Goal: Book appointment/travel/reservation

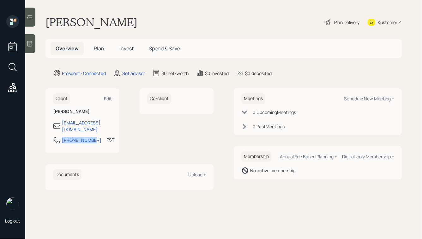
drag, startPoint x: 94, startPoint y: 134, endPoint x: 37, endPoint y: 134, distance: 56.3
click at [38, 134] on main "[PERSON_NAME] Plan Delivery Kustomer Overview Plan Invest Spend & Save Prospect…" at bounding box center [223, 119] width 397 height 239
copy div "[PHONE_NUMBER]"
click at [369, 97] on div "Schedule New Meeting +" at bounding box center [369, 98] width 50 height 6
select select "round-[PERSON_NAME]"
